Goal: Task Accomplishment & Management: Manage account settings

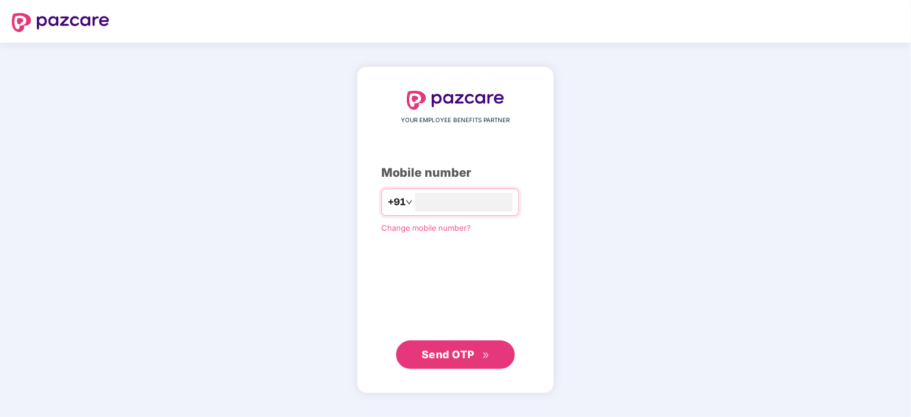
type input "**********"
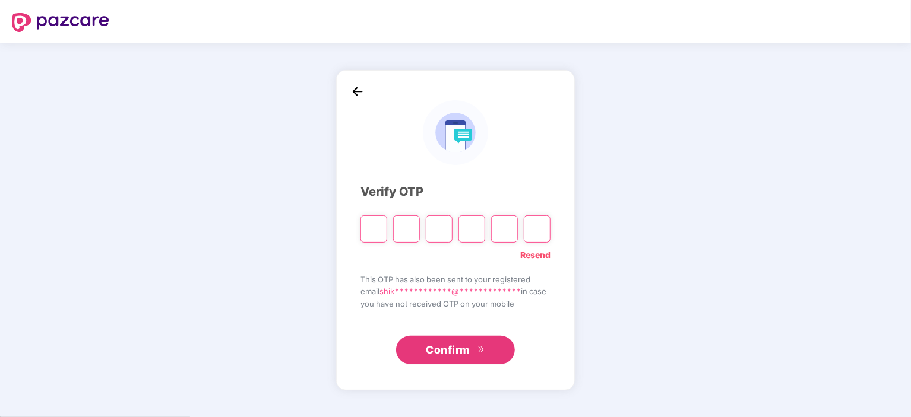
type input "*"
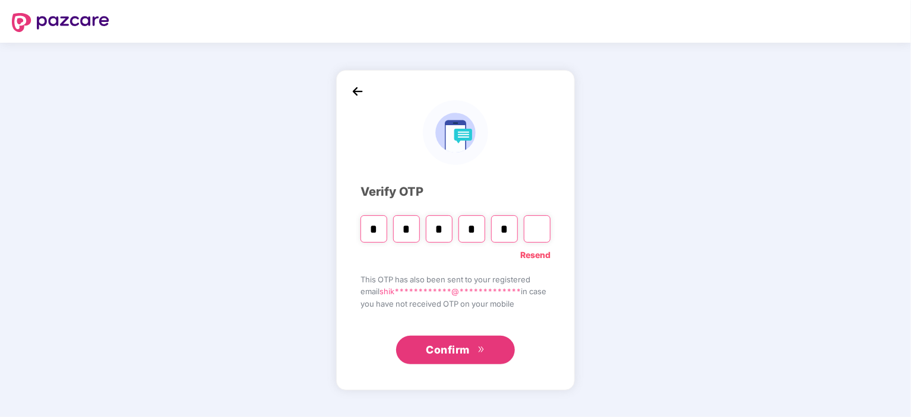
type input "*"
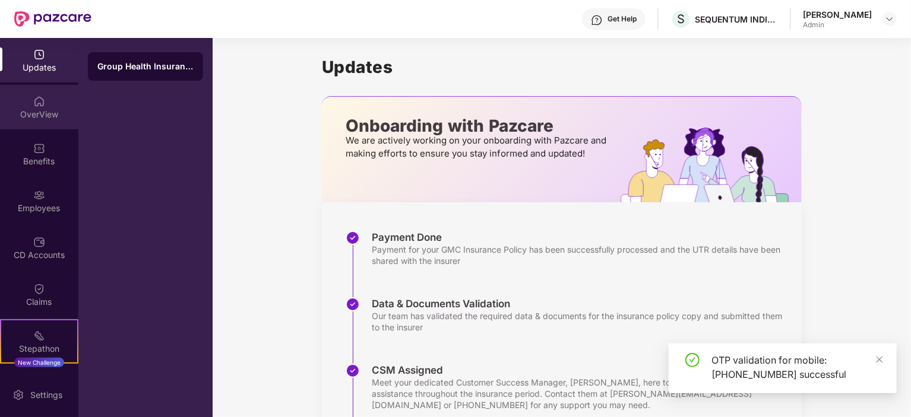
click at [33, 94] on div at bounding box center [39, 100] width 12 height 12
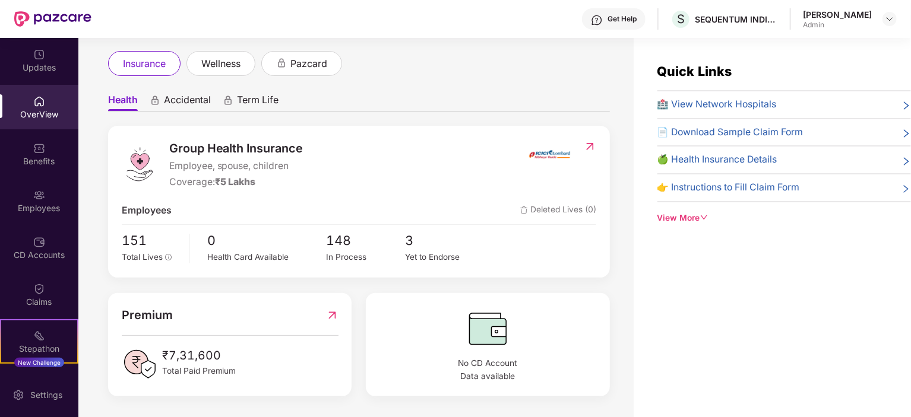
scroll to position [62, 0]
click at [40, 179] on div "Employees" at bounding box center [39, 201] width 78 height 45
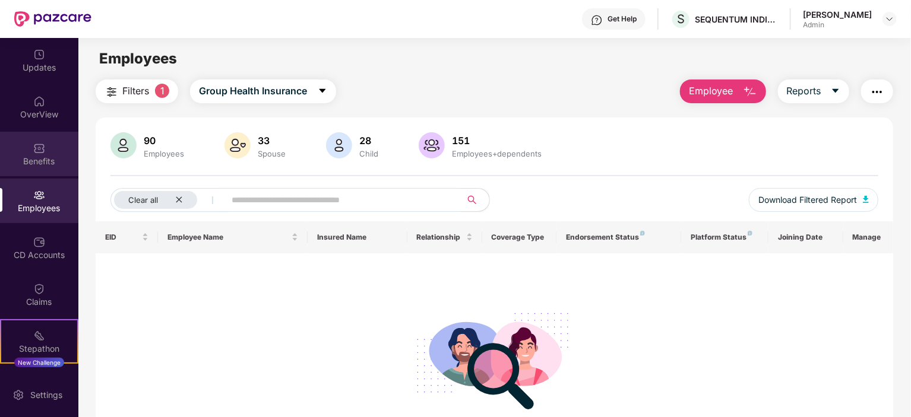
click at [39, 161] on div "Benefits" at bounding box center [39, 162] width 78 height 12
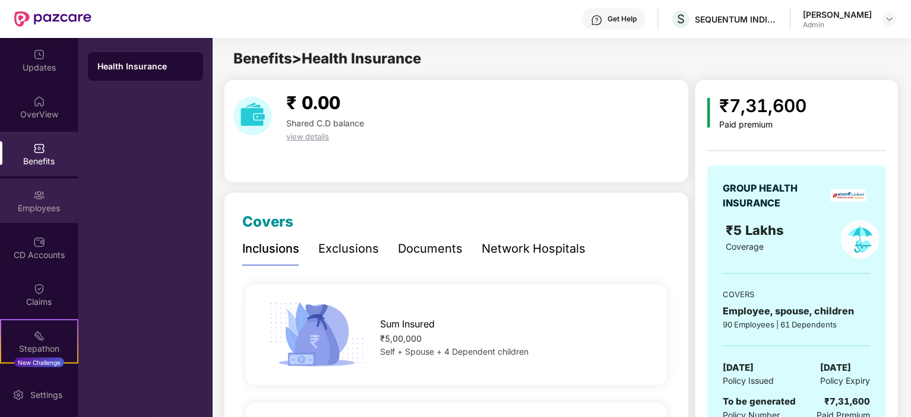
click at [31, 194] on div "Employees" at bounding box center [39, 201] width 78 height 45
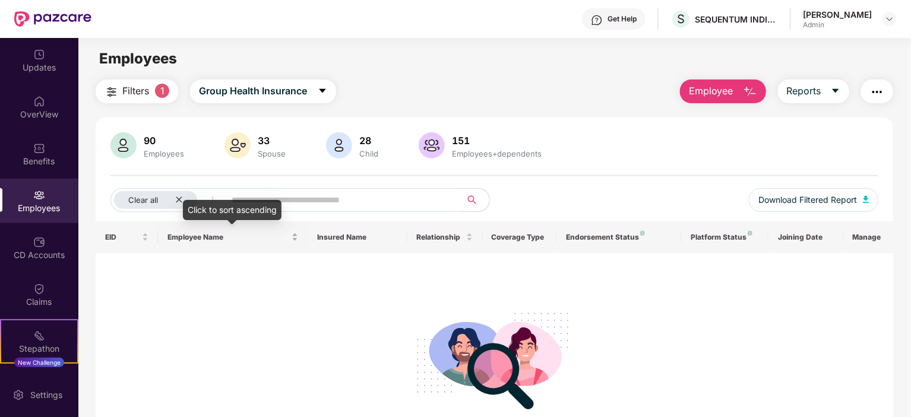
scroll to position [76, 0]
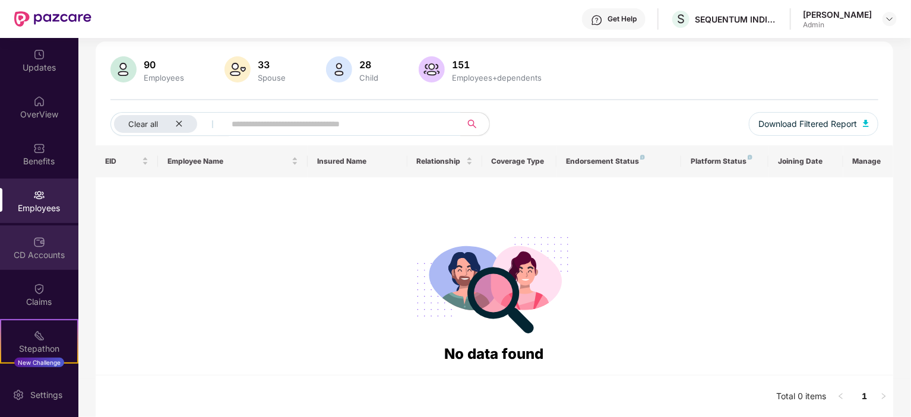
click at [27, 245] on div "CD Accounts" at bounding box center [39, 248] width 78 height 45
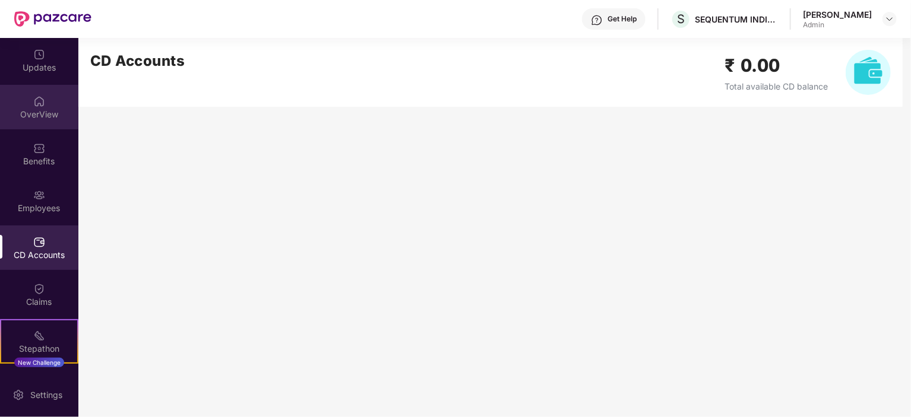
click at [37, 106] on img at bounding box center [39, 102] width 12 height 12
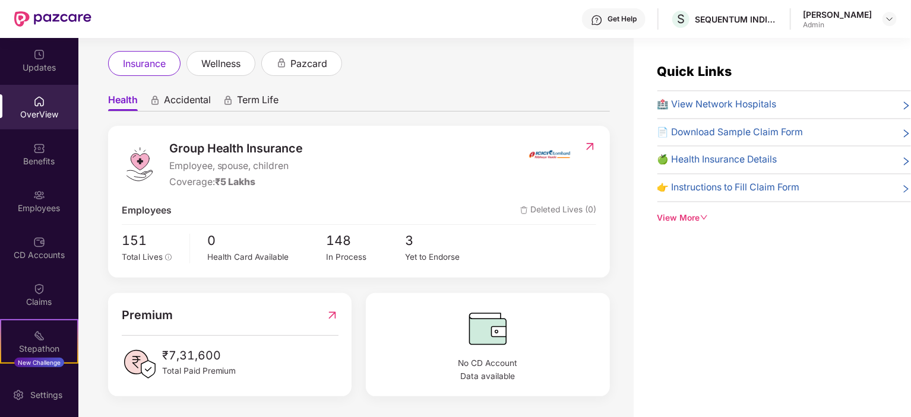
scroll to position [38, 0]
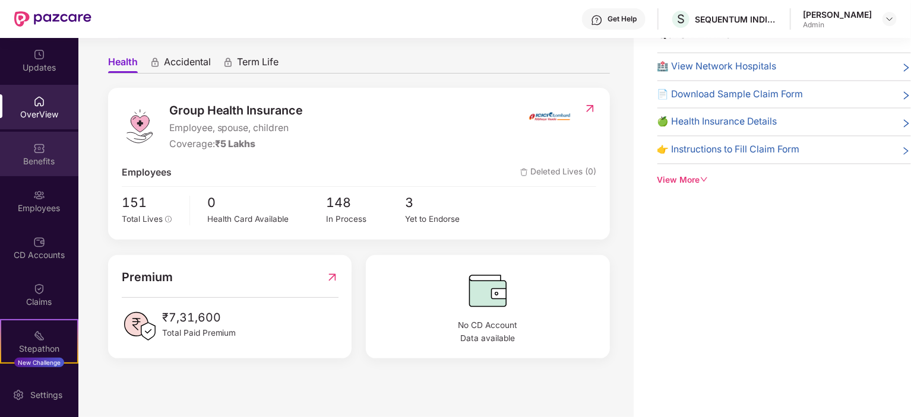
click at [33, 156] on div "Benefits" at bounding box center [39, 162] width 78 height 12
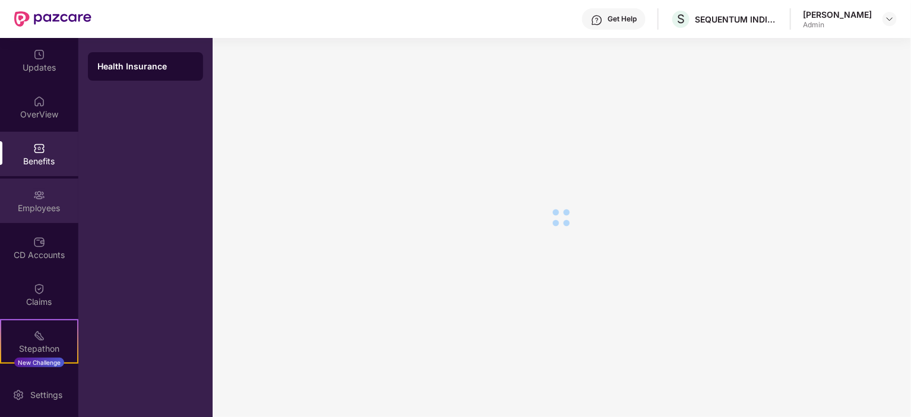
click at [36, 211] on div "Employees" at bounding box center [39, 208] width 78 height 12
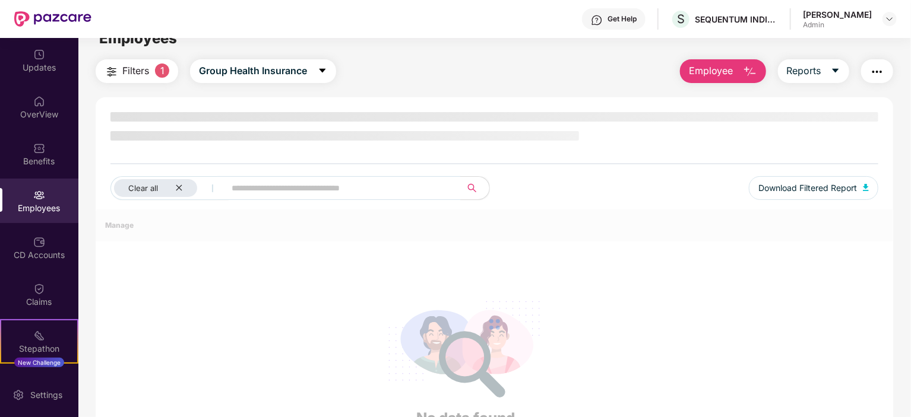
scroll to position [38, 0]
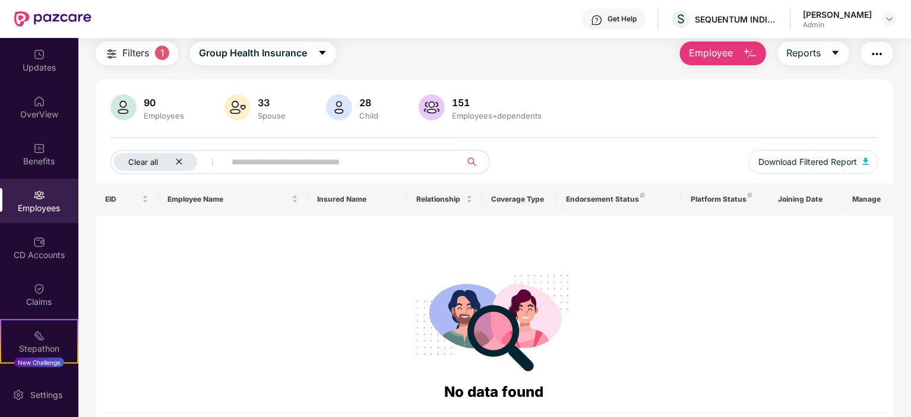
click at [172, 154] on div "Clear all" at bounding box center [155, 162] width 83 height 18
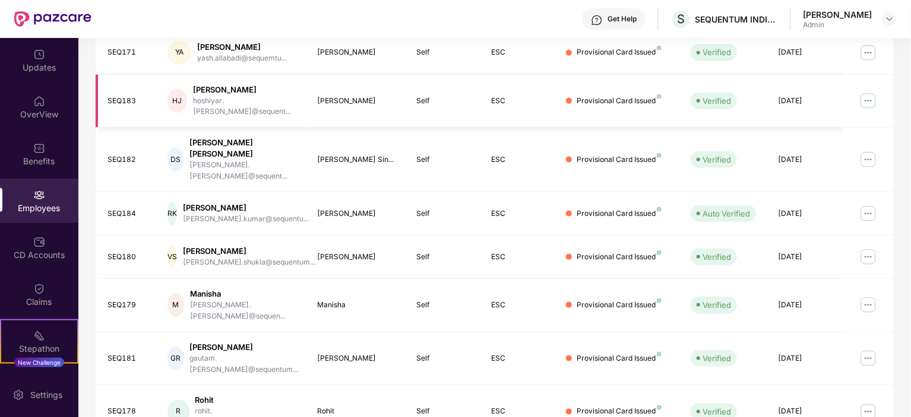
scroll to position [310, 0]
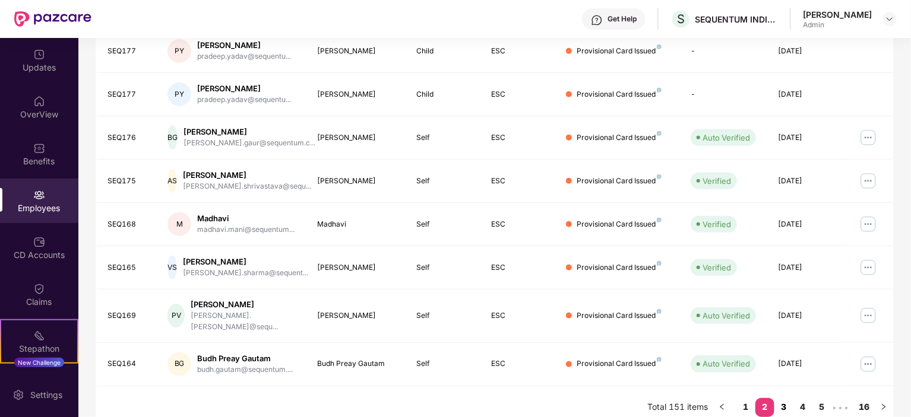
click at [782, 398] on link "3" at bounding box center [783, 407] width 19 height 18
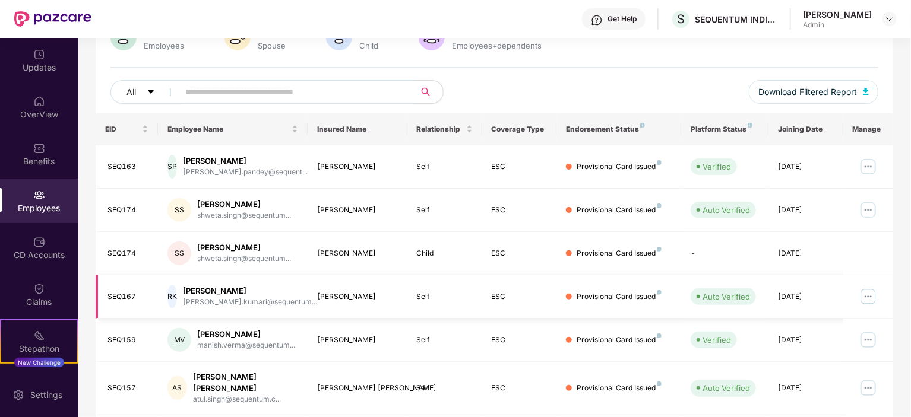
scroll to position [100, 0]
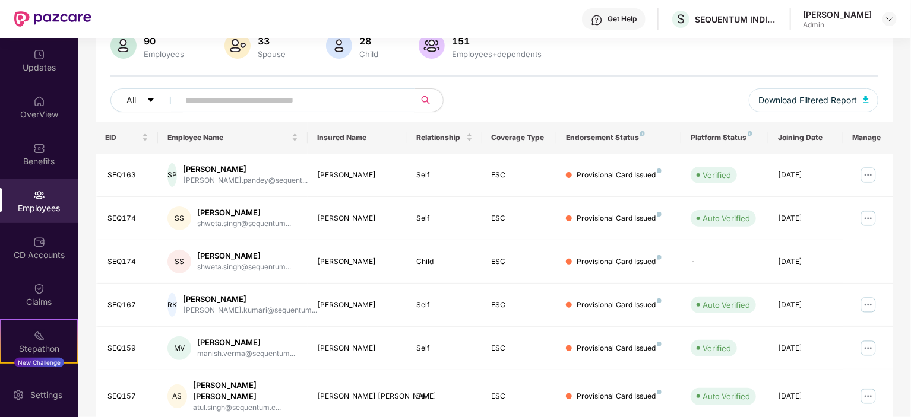
click at [256, 92] on input "text" at bounding box center [291, 100] width 213 height 18
type input "******"
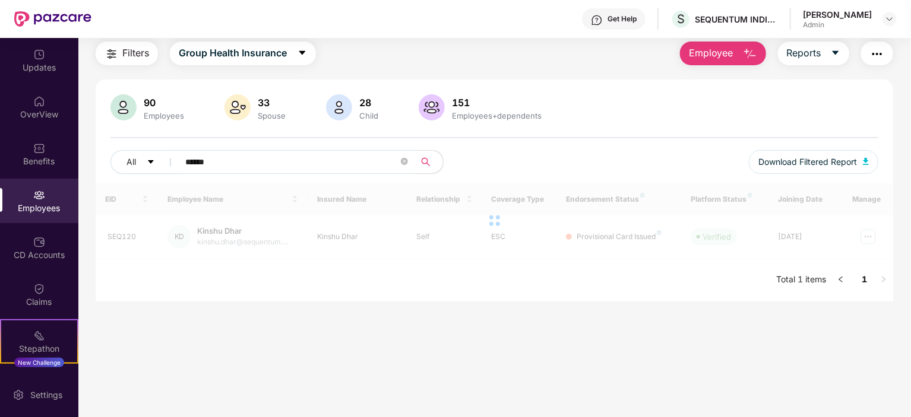
scroll to position [38, 0]
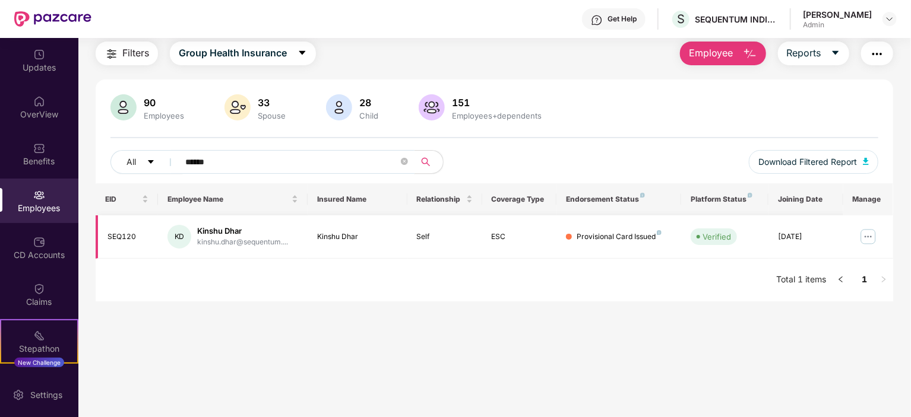
click at [615, 233] on div "Provisional Card Issued" at bounding box center [618, 237] width 85 height 11
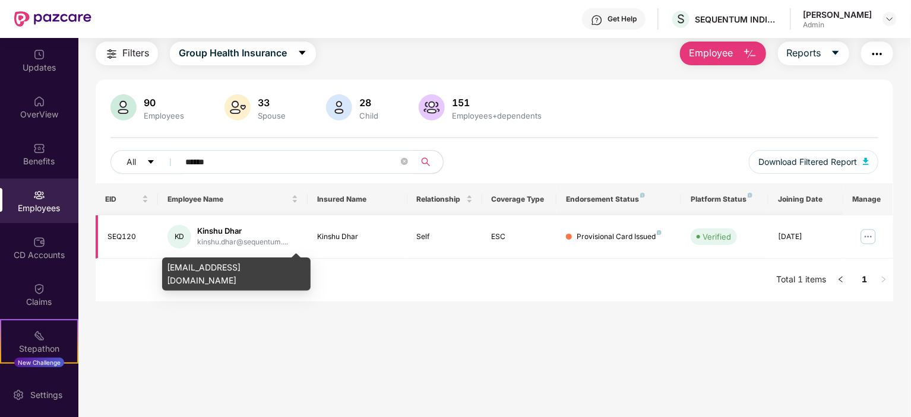
click at [220, 239] on div "kinshu.dhar@sequentum...." at bounding box center [242, 242] width 91 height 11
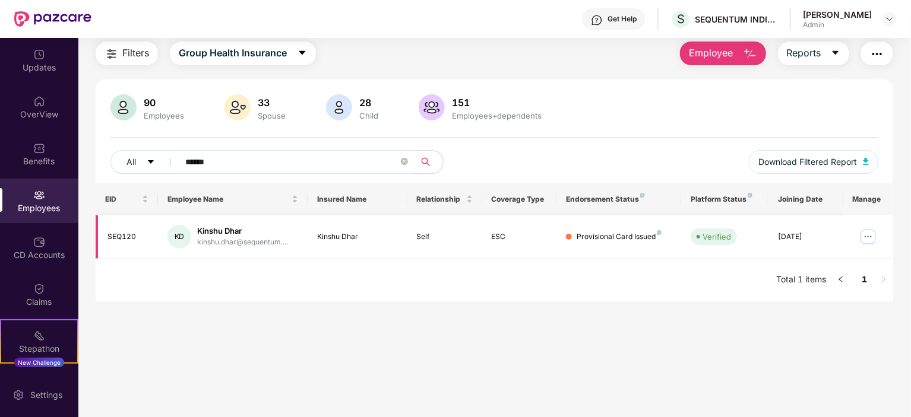
click at [165, 236] on td "KD Kinshu Dhar kinshu.dhar@sequentum...." at bounding box center [233, 236] width 150 height 43
